Goal: Information Seeking & Learning: Learn about a topic

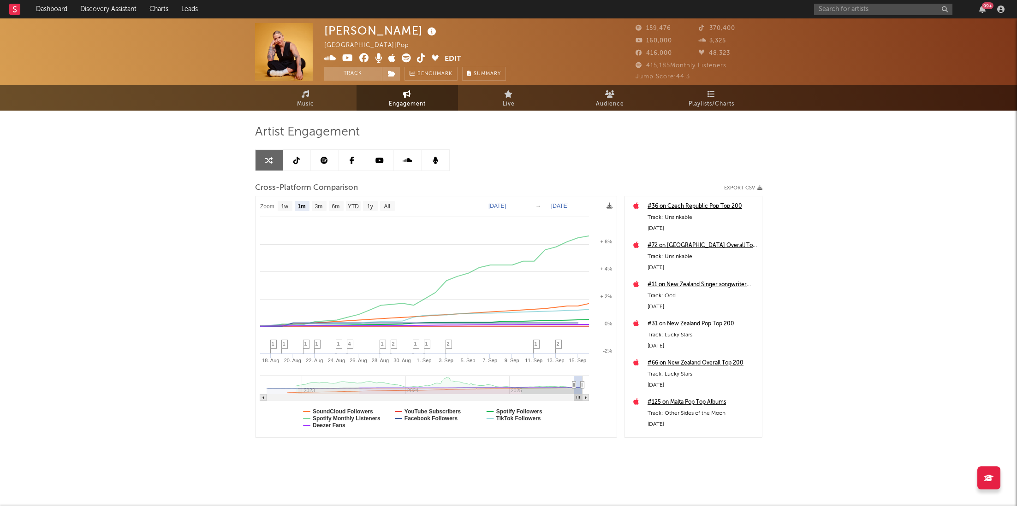
select select "1m"
click at [985, 10] on icon "button" at bounding box center [982, 9] width 6 height 7
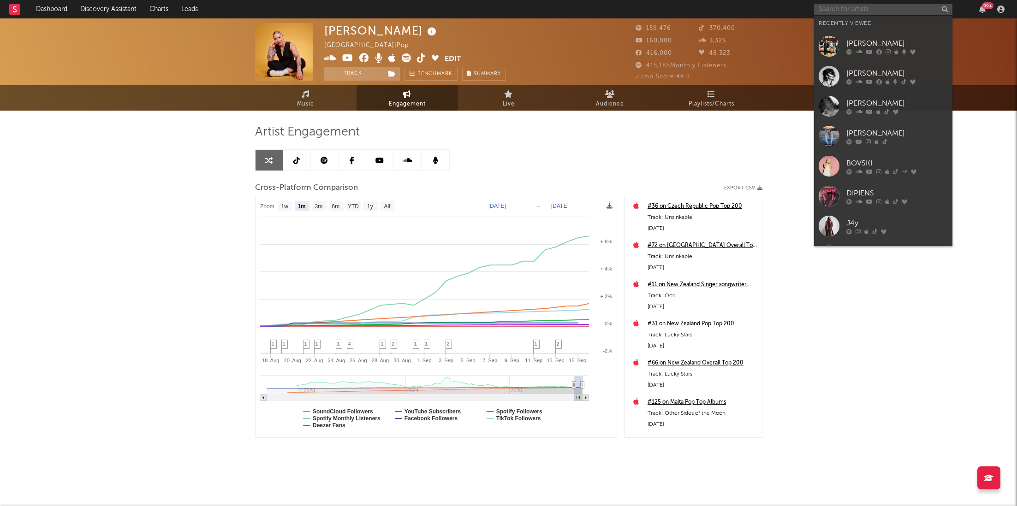
click at [839, 7] on input "text" at bounding box center [883, 10] width 138 height 12
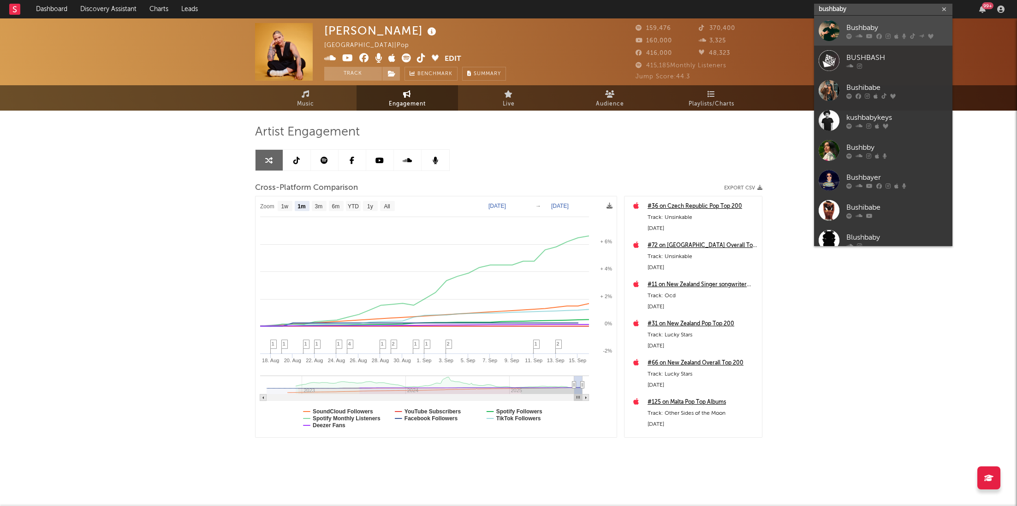
type input "bushbaby"
click at [884, 39] on link "Bushbaby" at bounding box center [883, 31] width 138 height 30
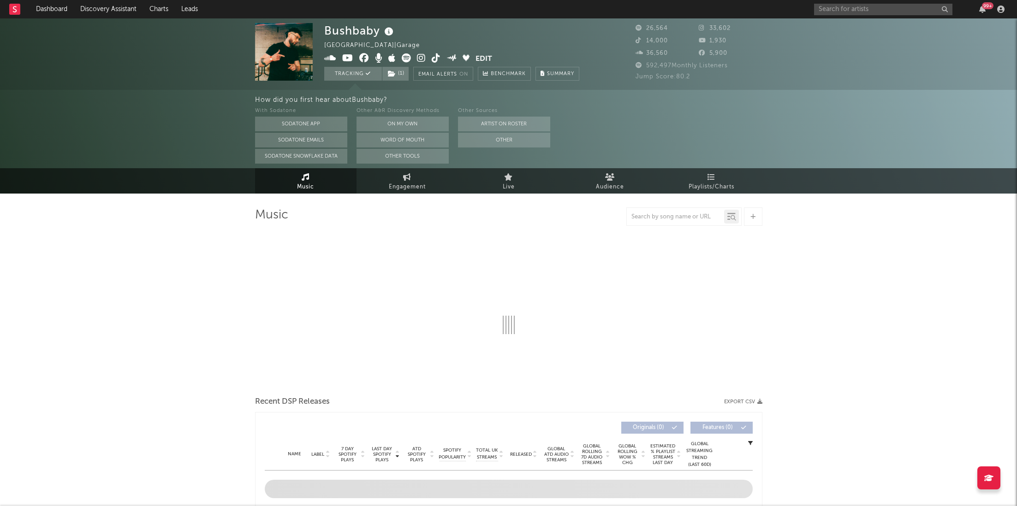
select select "6m"
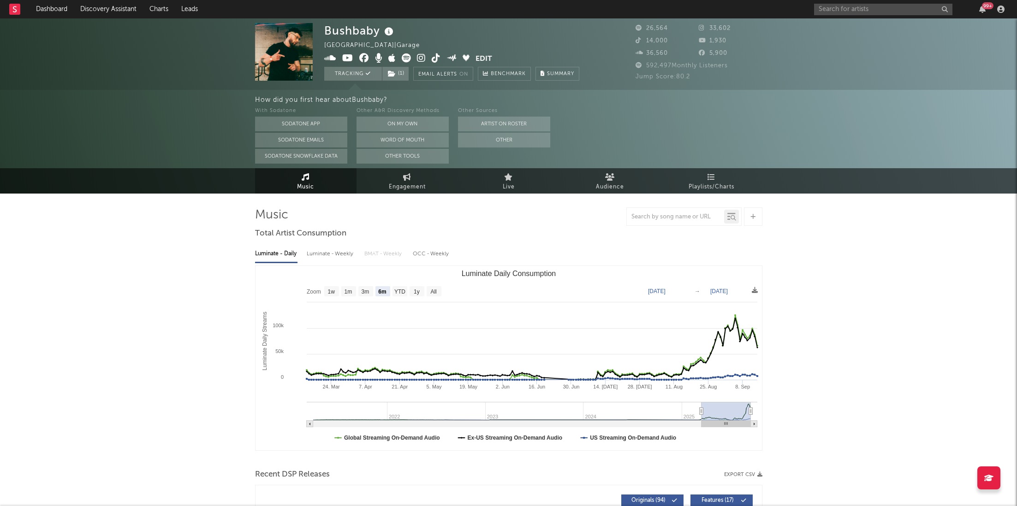
select select "6m"
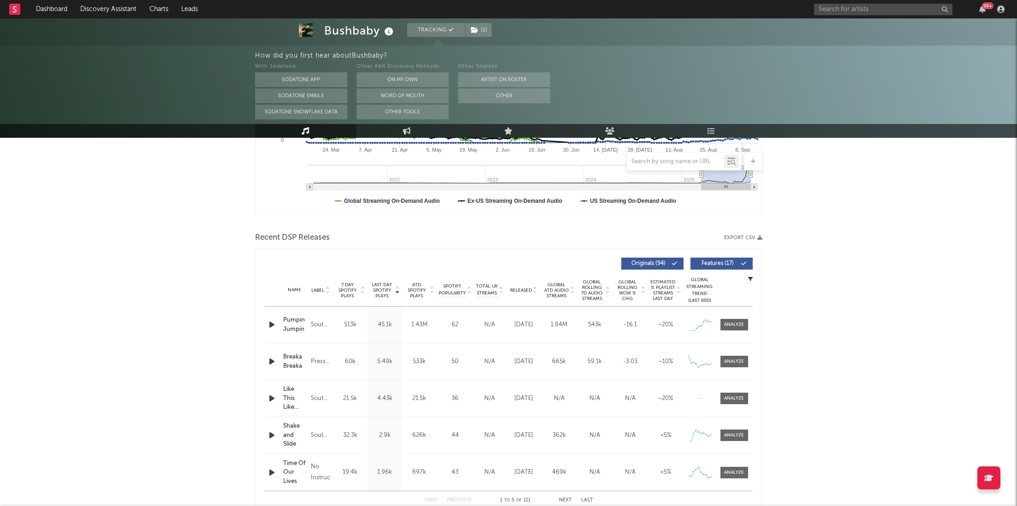
scroll to position [284, 0]
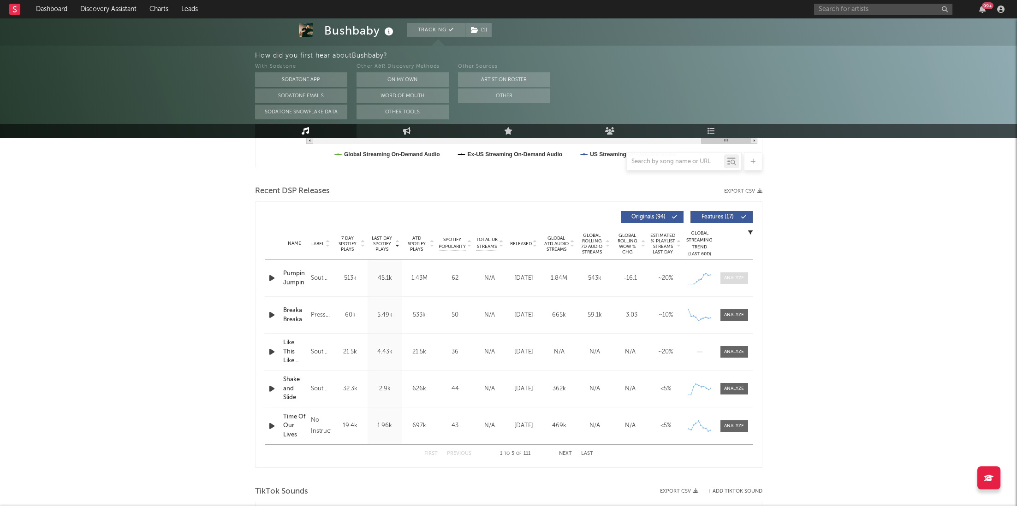
click at [726, 275] on div at bounding box center [734, 278] width 20 height 7
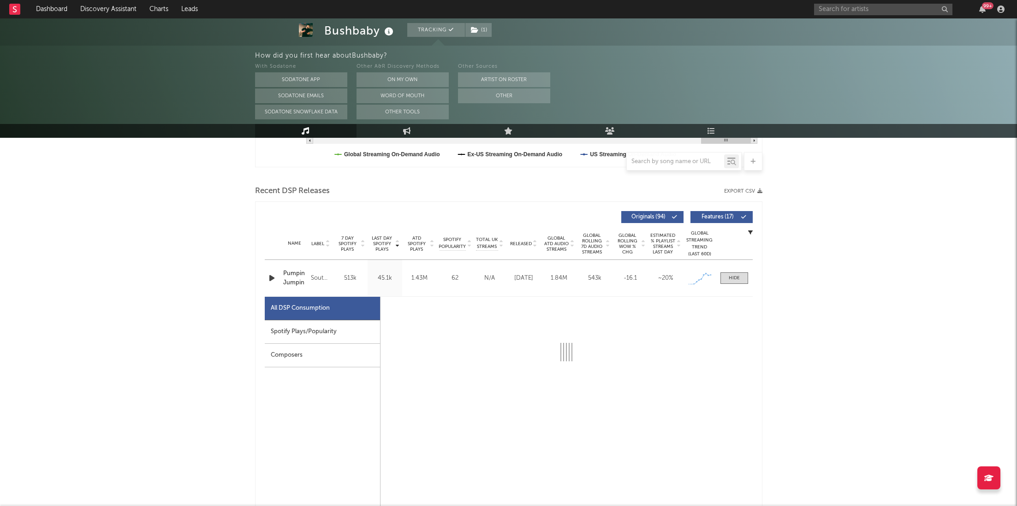
select select "1w"
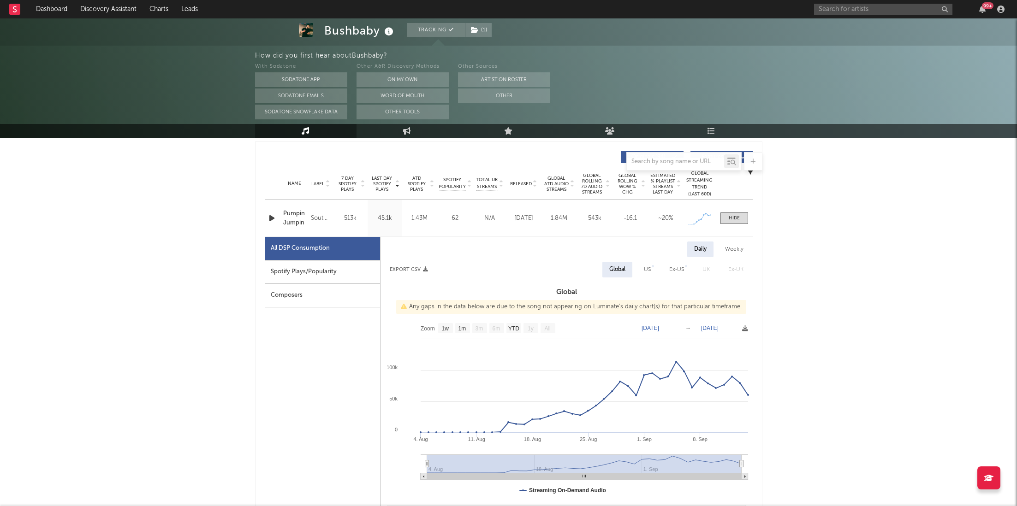
scroll to position [371, 0]
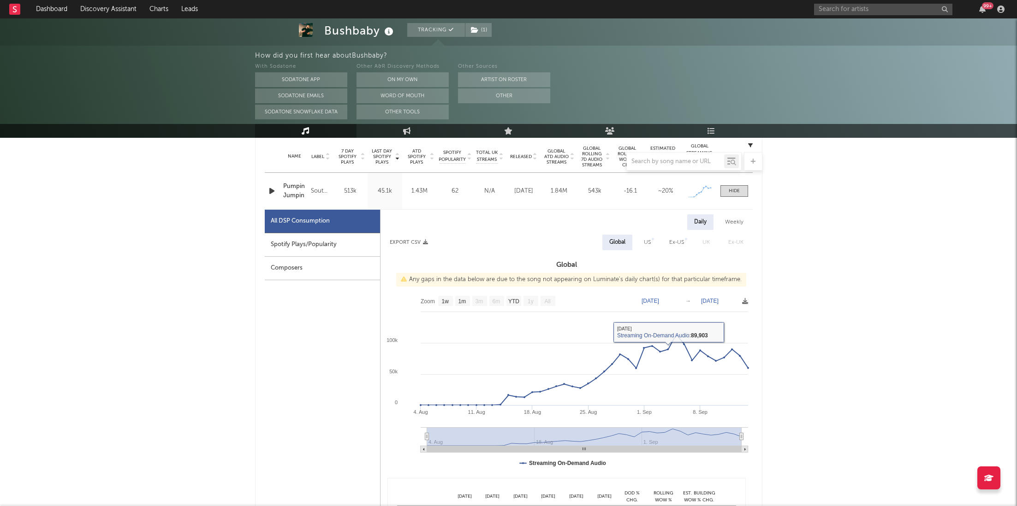
click at [343, 238] on div "Spotify Plays/Popularity" at bounding box center [322, 245] width 115 height 24
select select "1w"
